Goal: Understand process/instructions: Learn how to perform a task or action

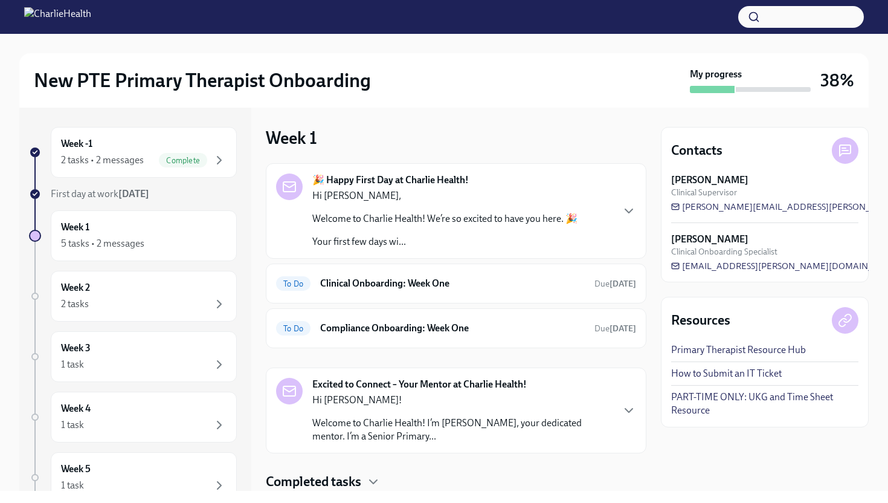
click at [588, 151] on div "Week 1 🎉 Happy First Day at Charlie Health! Hi [PERSON_NAME], Welcome to Charli…" at bounding box center [456, 309] width 381 height 364
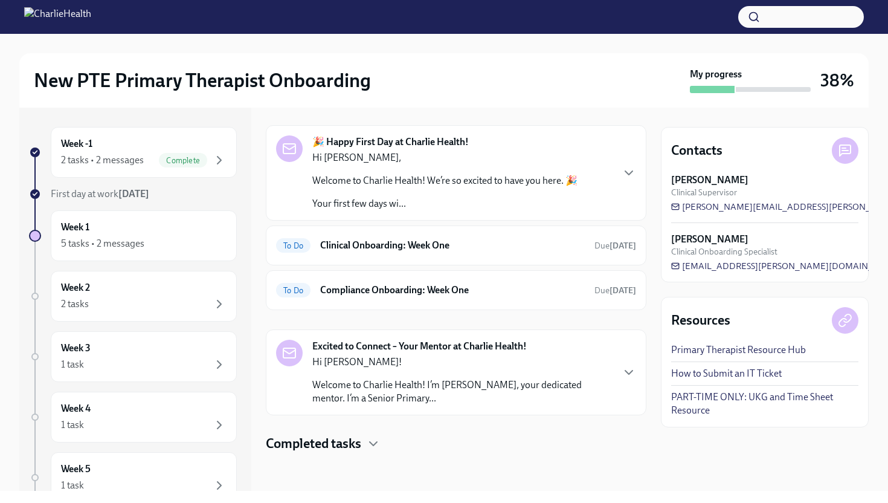
scroll to position [39, 0]
click at [505, 239] on h6 "Clinical Onboarding: Week One" at bounding box center [452, 244] width 265 height 13
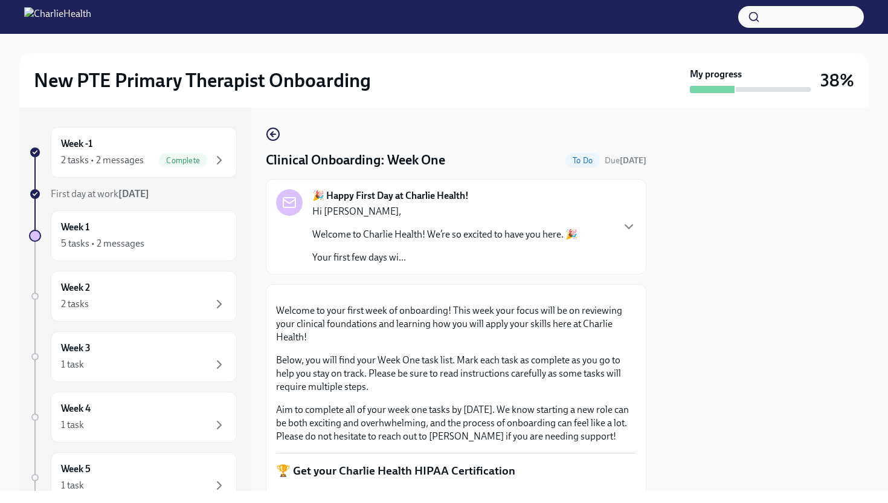
click at [797, 161] on div at bounding box center [765, 299] width 208 height 383
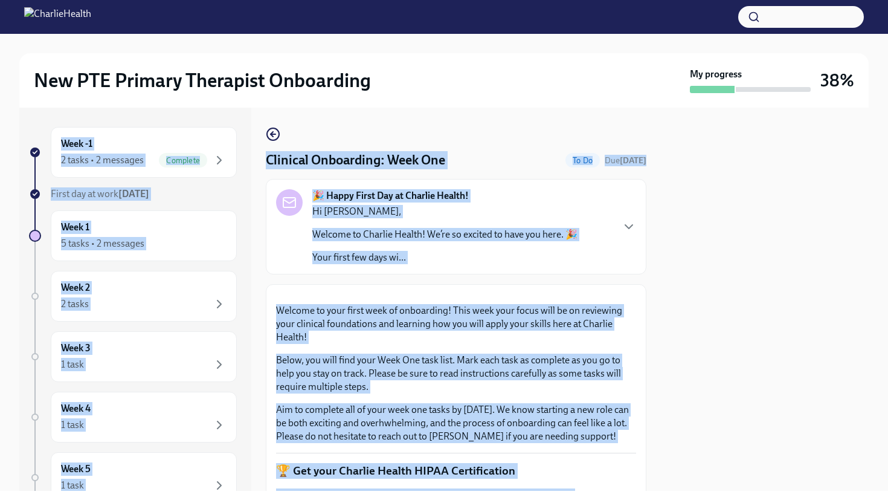
drag, startPoint x: 887, startPoint y: 83, endPoint x: 883, endPoint y: 302, distance: 218.7
click at [883, 302] on div "New PTE Primary Therapist Onboarding My progress 38% Week -1 2 tasks • 2 messag…" at bounding box center [444, 262] width 888 height 457
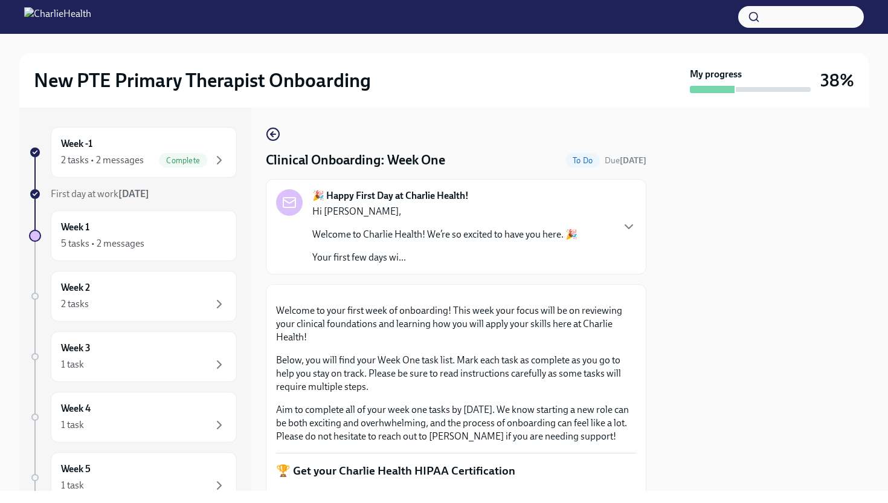
drag, startPoint x: 716, startPoint y: 376, endPoint x: 721, endPoint y: 448, distance: 72.6
click at [721, 448] on div at bounding box center [765, 299] width 208 height 383
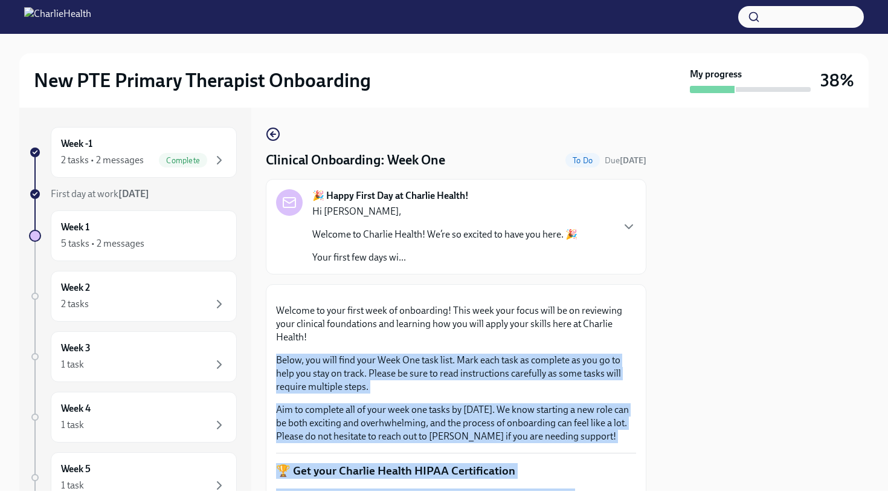
drag, startPoint x: 653, startPoint y: 476, endPoint x: 803, endPoint y: 259, distance: 264.4
click at [796, 273] on div "Week -1 2 tasks • 2 messages Complete First day at work [DATE] Week 1 5 tasks •…" at bounding box center [443, 299] width 849 height 383
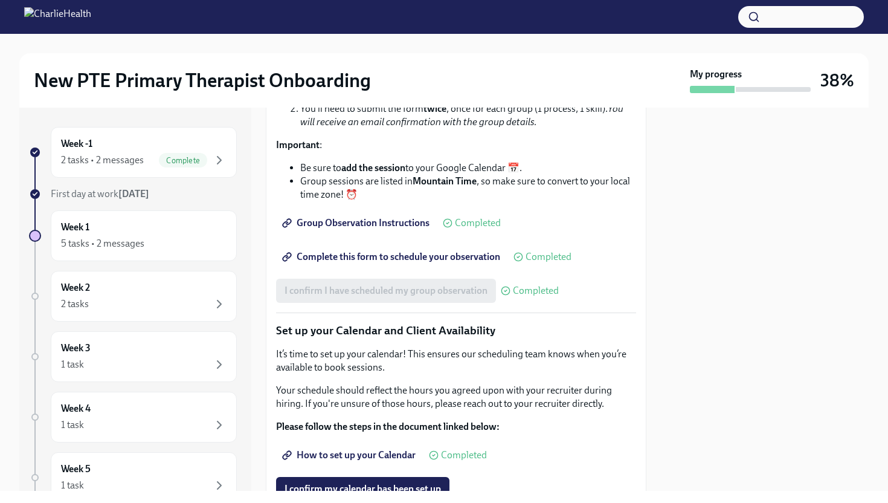
scroll to position [1876, 0]
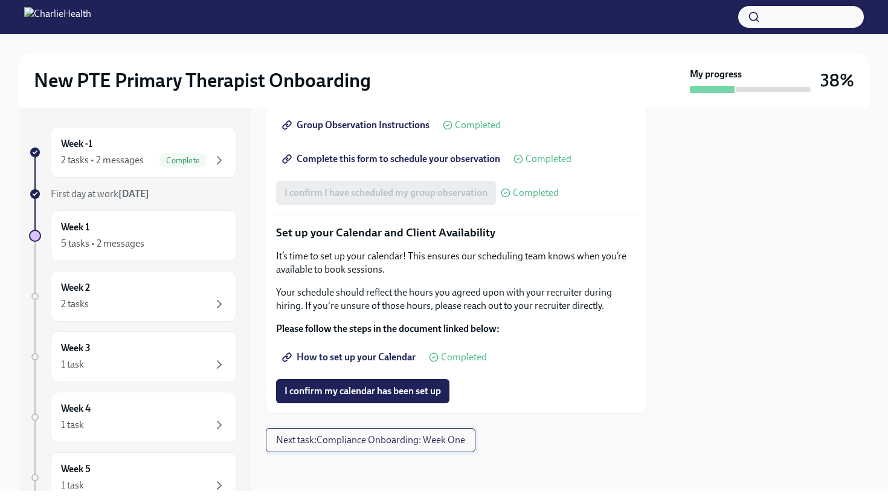
click at [375, 443] on span "Next task : Compliance Onboarding: Week One" at bounding box center [370, 440] width 189 height 12
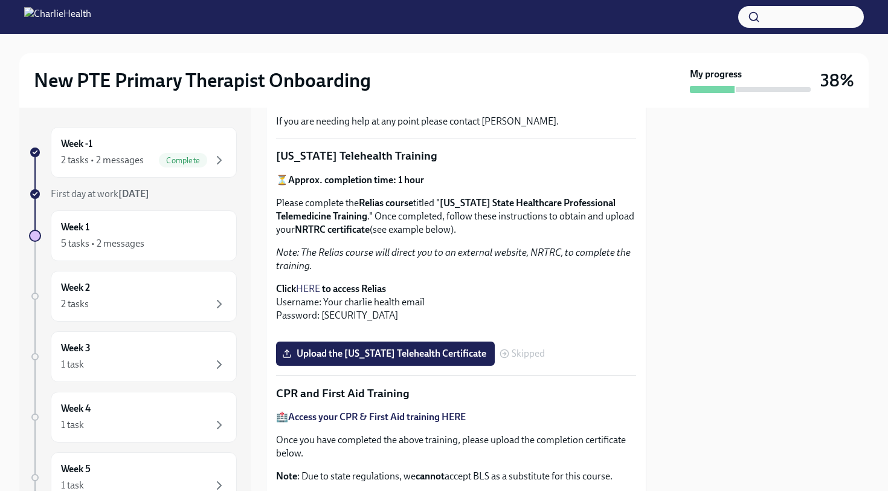
scroll to position [336, 0]
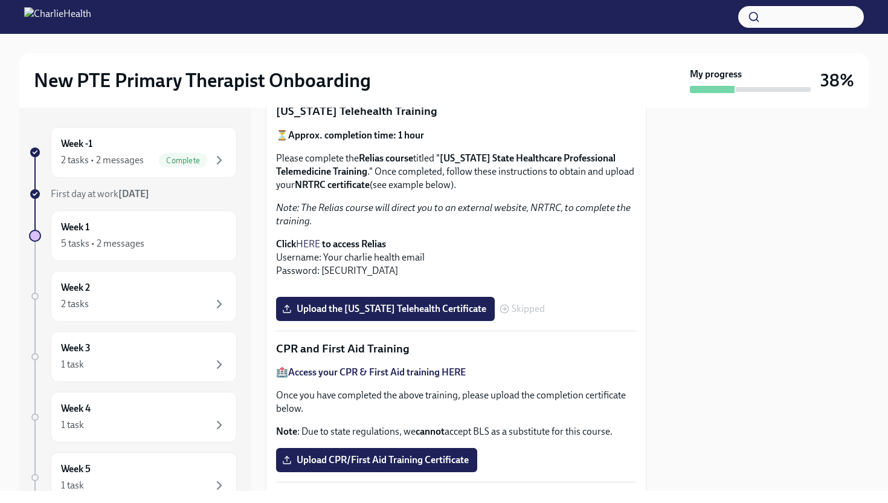
click at [305, 245] on link "HERE" at bounding box center [308, 243] width 24 height 11
